Goal: Check status: Check status

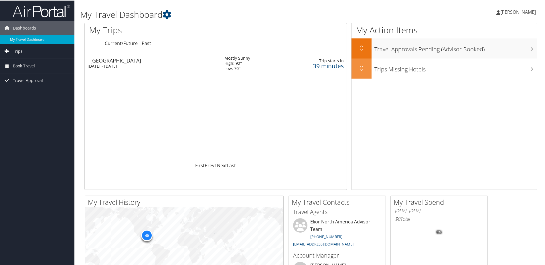
click at [15, 52] on span "Trips" at bounding box center [18, 51] width 10 height 14
click at [18, 62] on link "Current/Future Trips" at bounding box center [37, 62] width 74 height 9
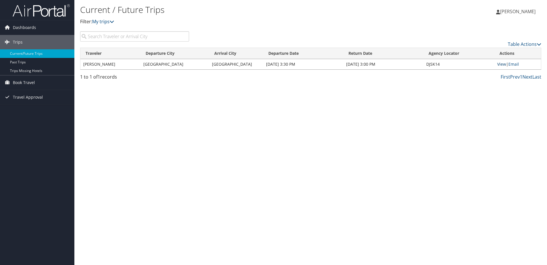
click at [502, 66] on link "View" at bounding box center [502, 63] width 9 height 5
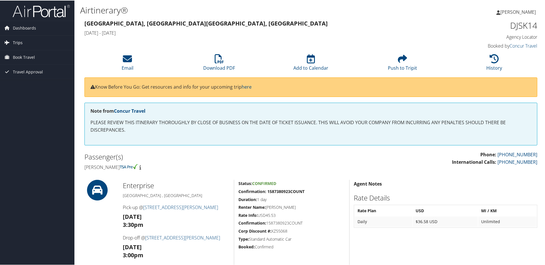
click at [14, 42] on span "Trips" at bounding box center [18, 42] width 10 height 14
click at [16, 54] on link "Current/Future Trips" at bounding box center [37, 53] width 74 height 9
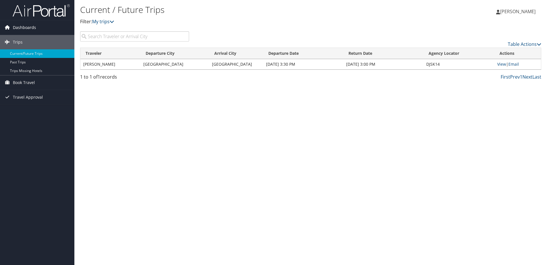
click at [7, 27] on icon at bounding box center [7, 27] width 9 height 9
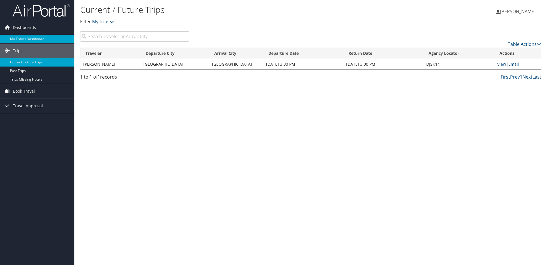
click at [16, 38] on link "My Travel Dashboard" at bounding box center [37, 39] width 74 height 9
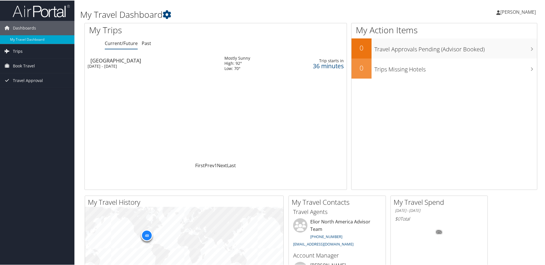
click at [16, 51] on span "Trips" at bounding box center [18, 51] width 10 height 14
click at [122, 63] on div "[DATE] - [DATE]" at bounding box center [152, 65] width 128 height 5
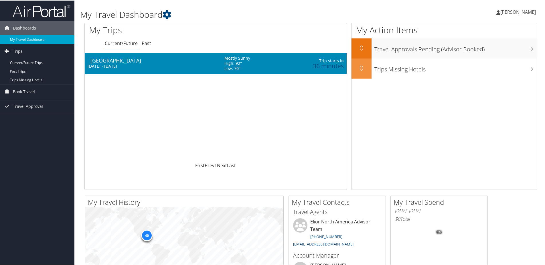
click at [122, 63] on div "[DATE] - [DATE]" at bounding box center [152, 65] width 128 height 5
